Goal: Information Seeking & Learning: Find specific page/section

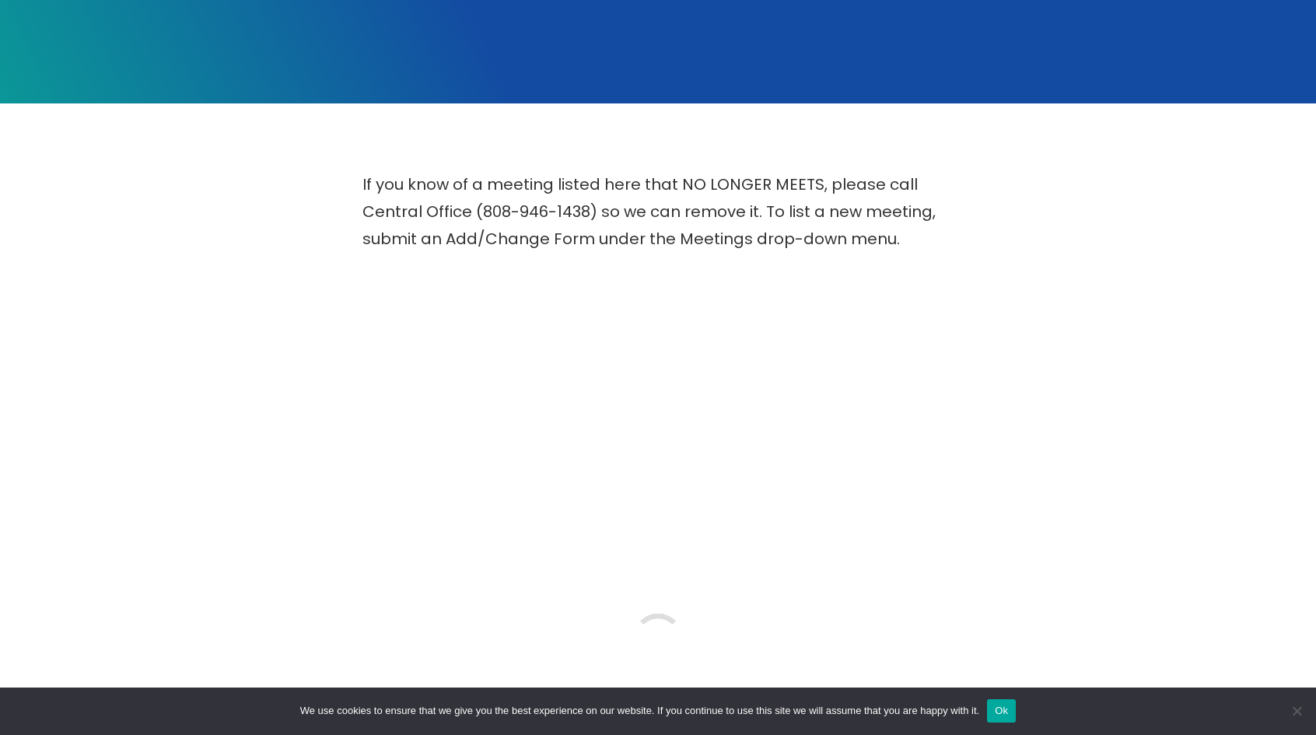
scroll to position [389, 0]
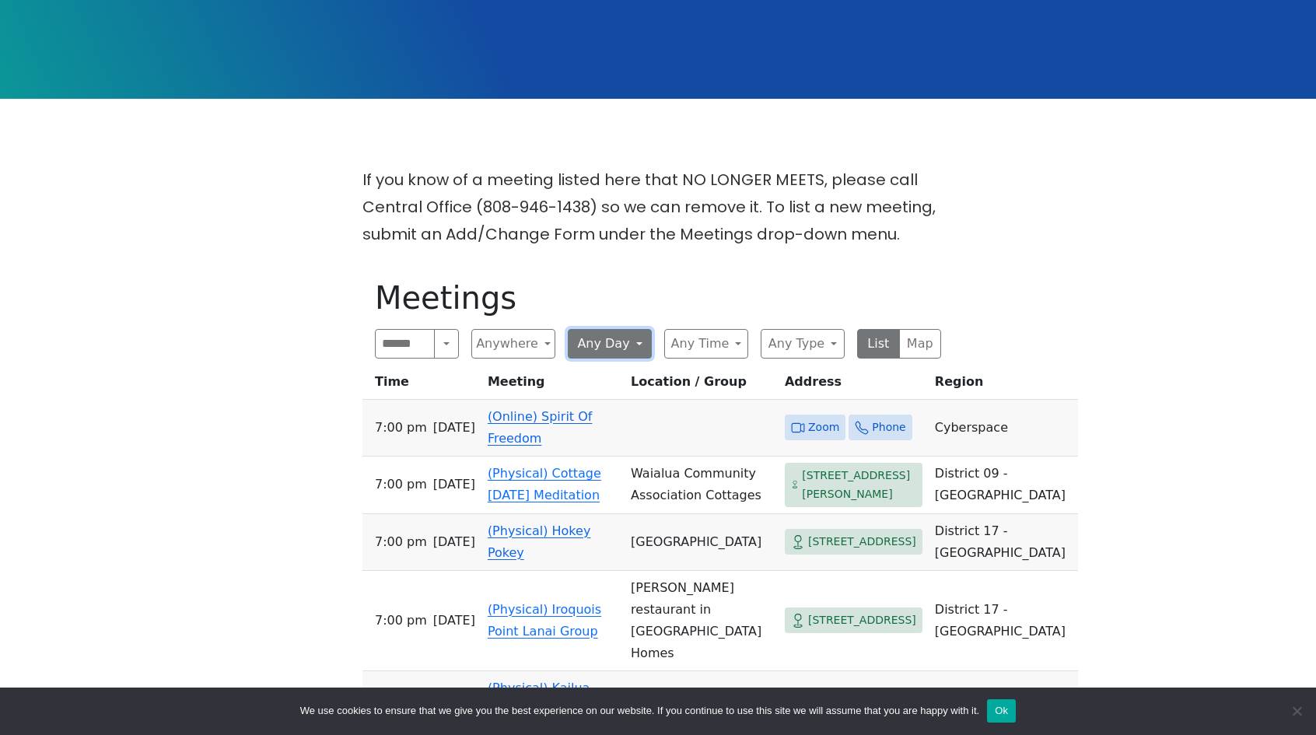
click at [636, 329] on button "Any Day" at bounding box center [610, 344] width 84 height 30
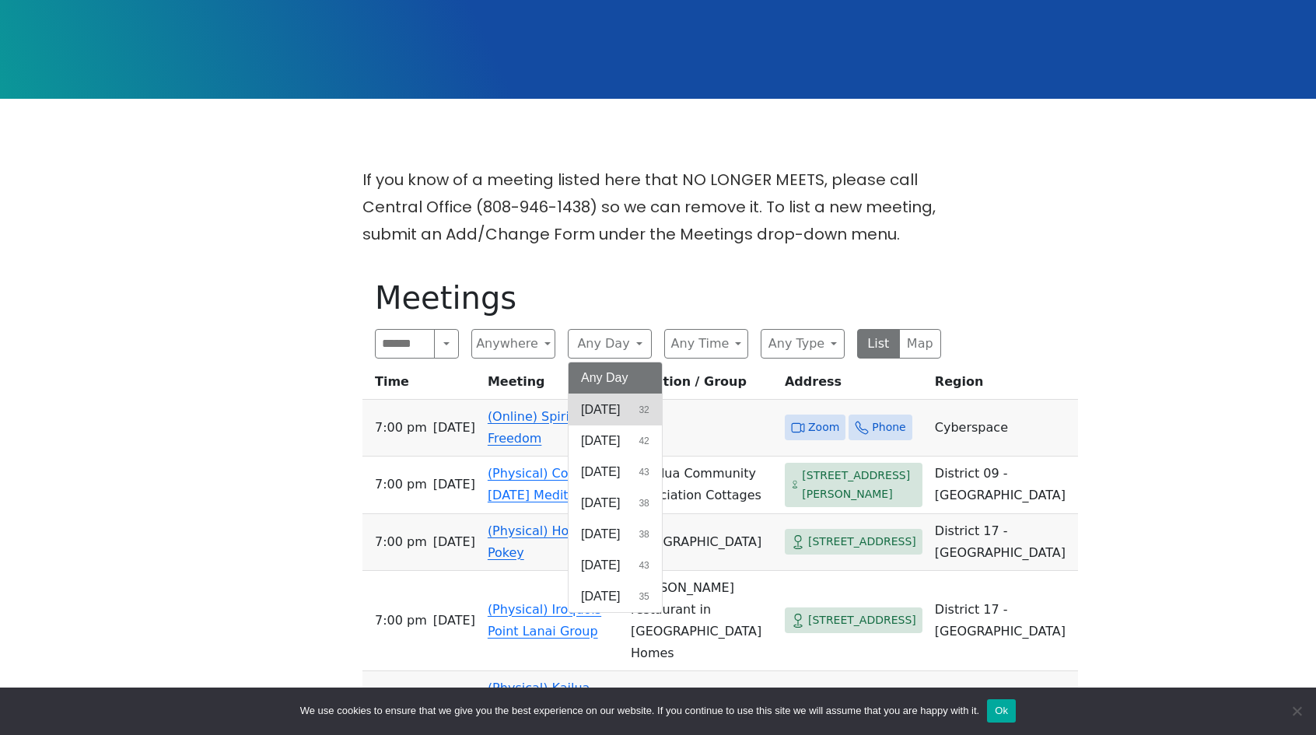
click at [620, 401] on span "Sunday" at bounding box center [600, 410] width 39 height 19
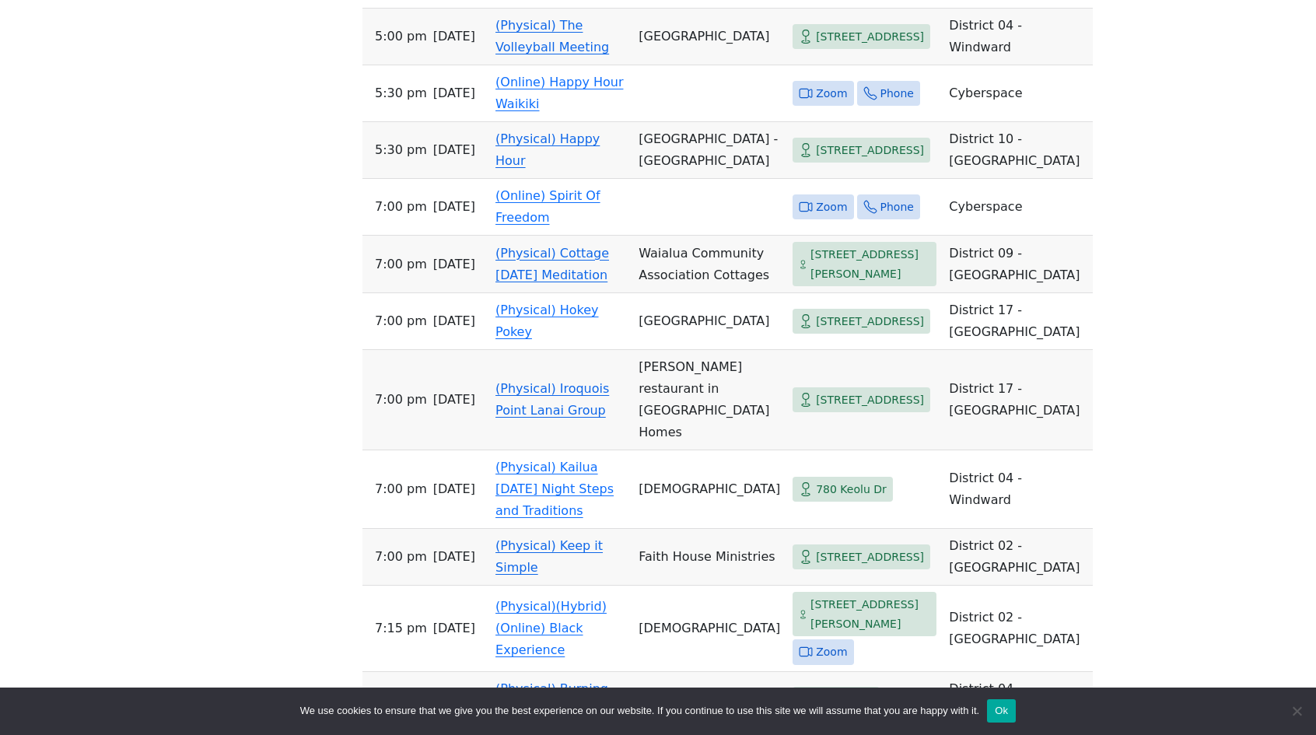
scroll to position [1945, 0]
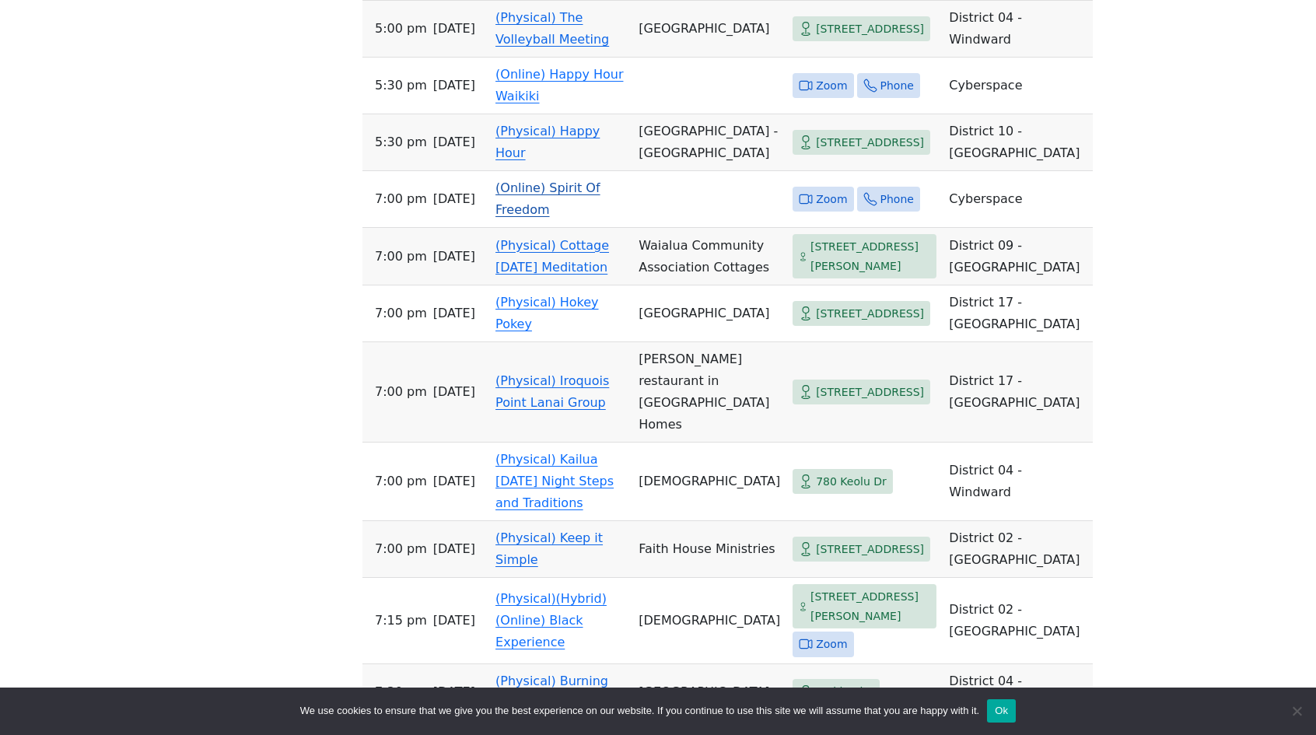
click at [564, 217] on link "(Online) Spirit Of Freedom" at bounding box center [548, 198] width 105 height 37
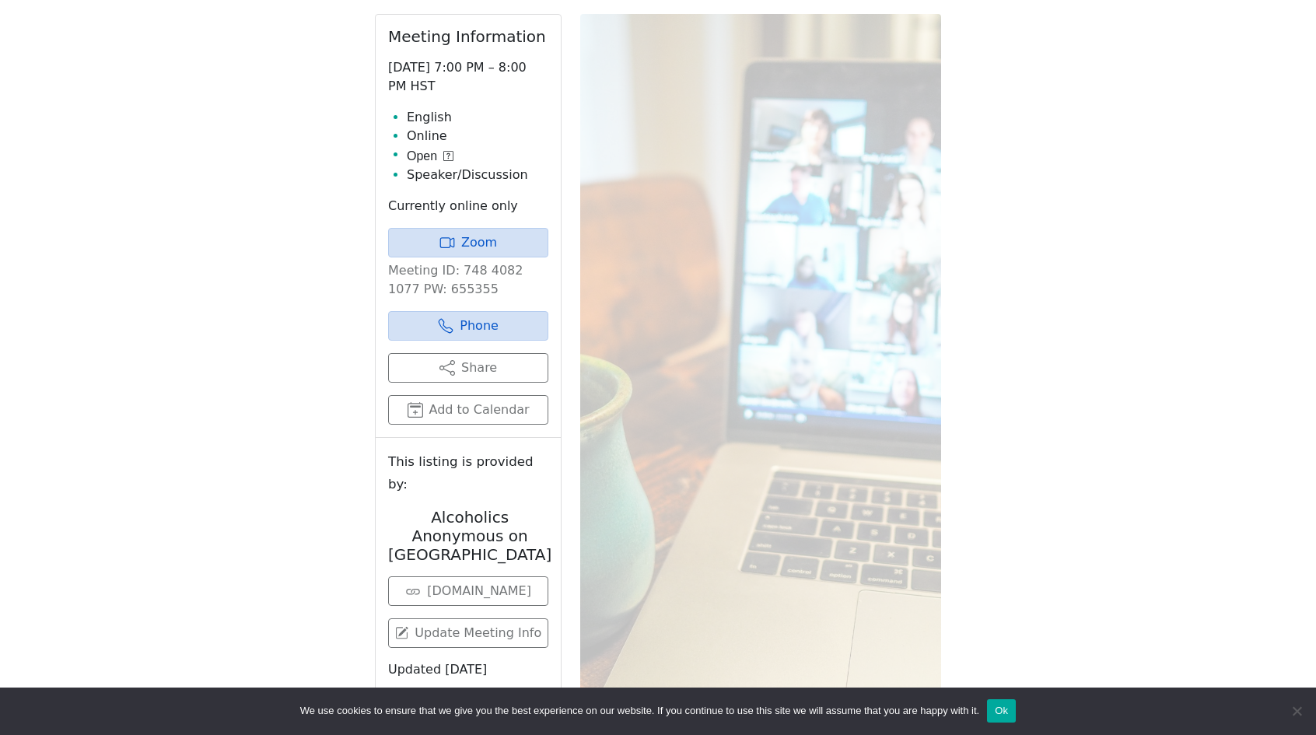
scroll to position [699, 0]
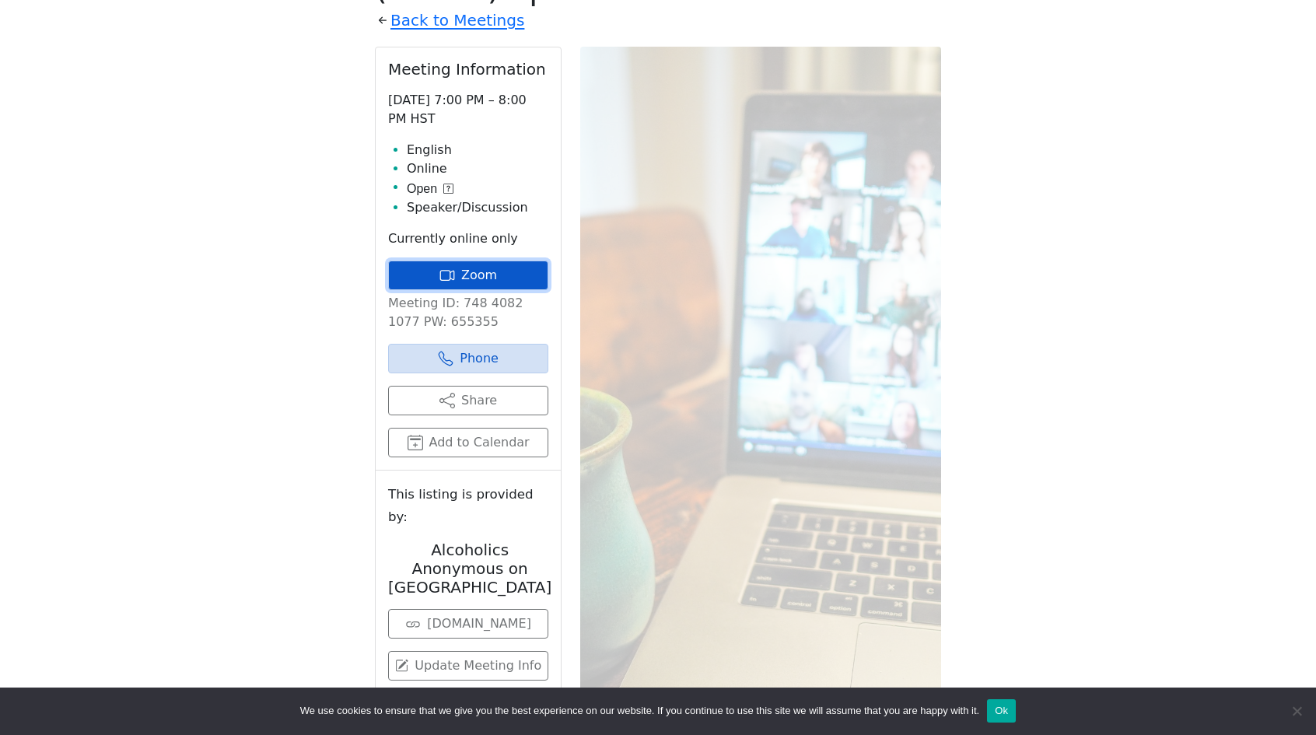
click at [475, 261] on link "Zoom" at bounding box center [468, 276] width 160 height 30
